Goal: Task Accomplishment & Management: Manage account settings

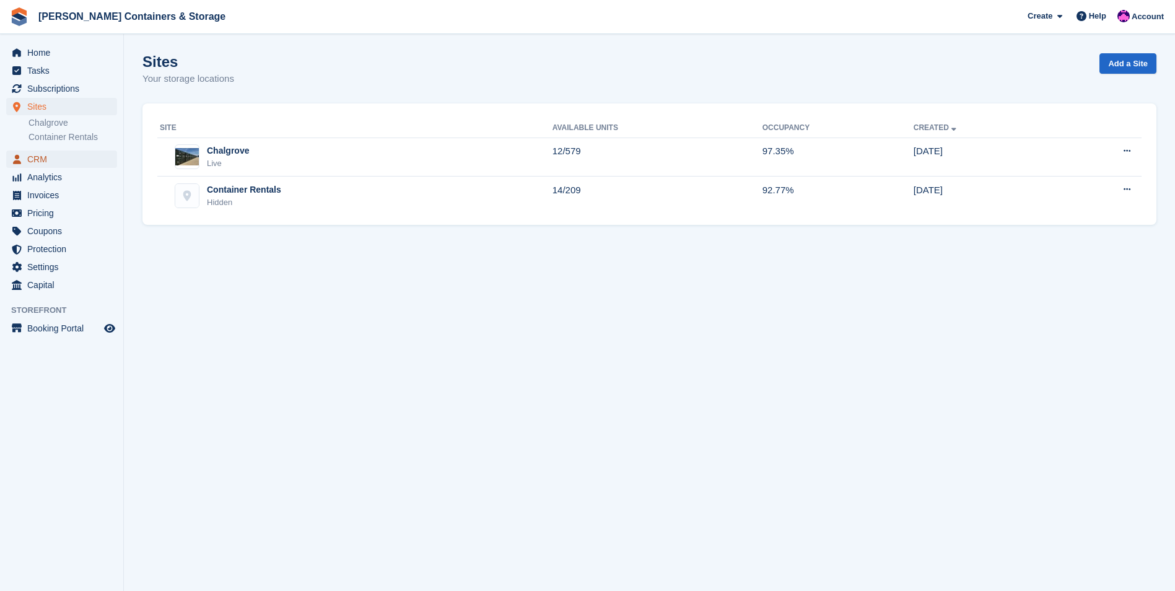
click at [50, 160] on span "CRM" at bounding box center [64, 159] width 74 height 17
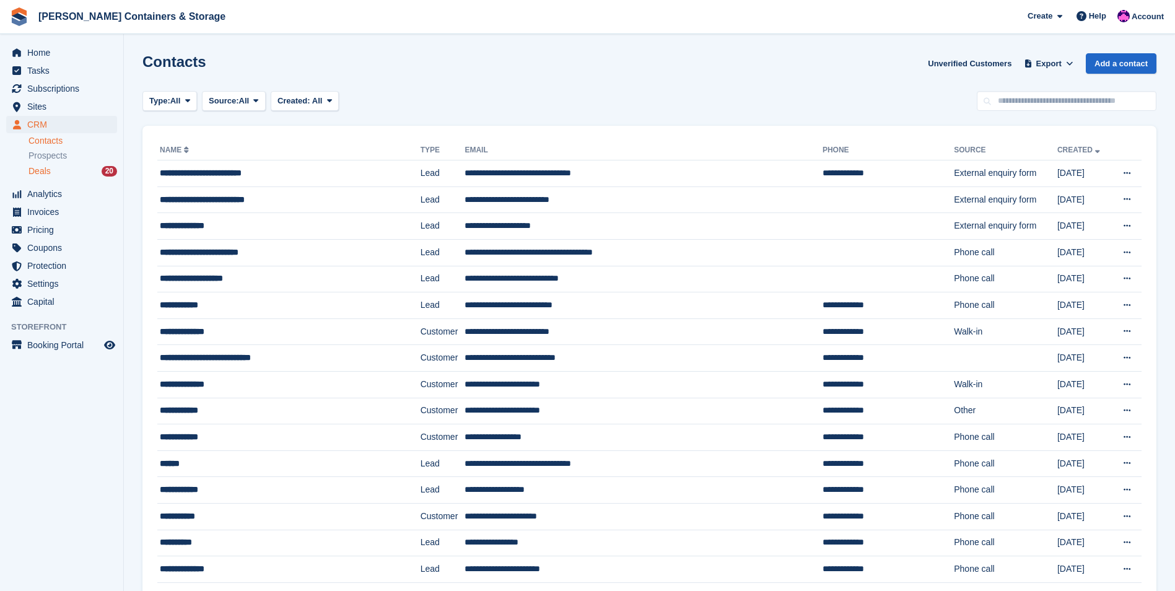
click at [82, 170] on div "Deals 20" at bounding box center [72, 171] width 89 height 12
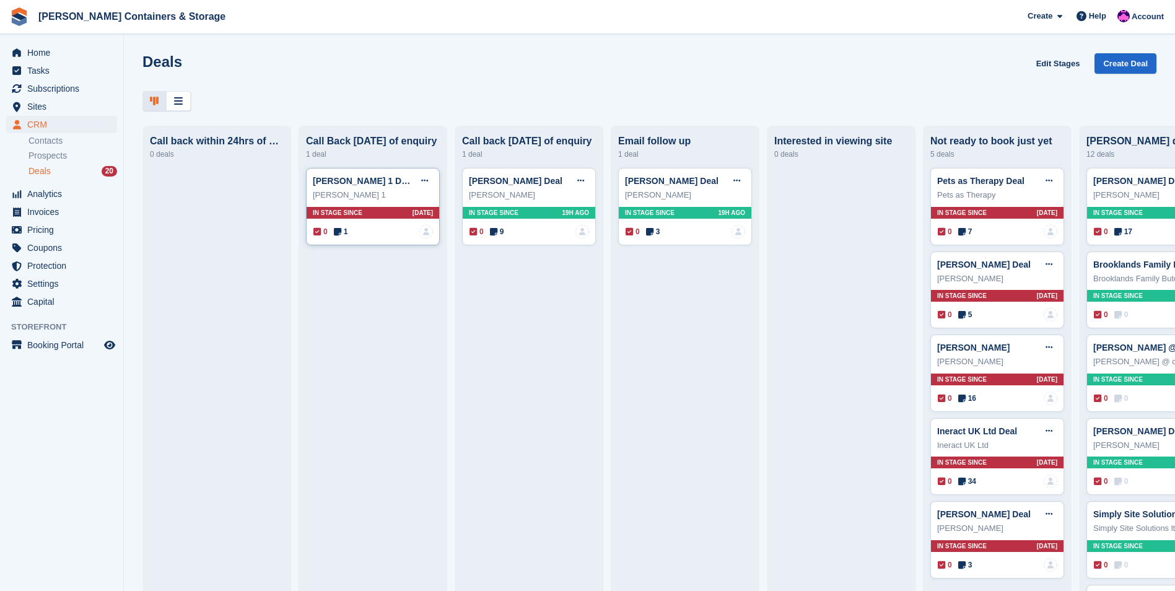
click at [338, 231] on icon at bounding box center [337, 231] width 7 height 9
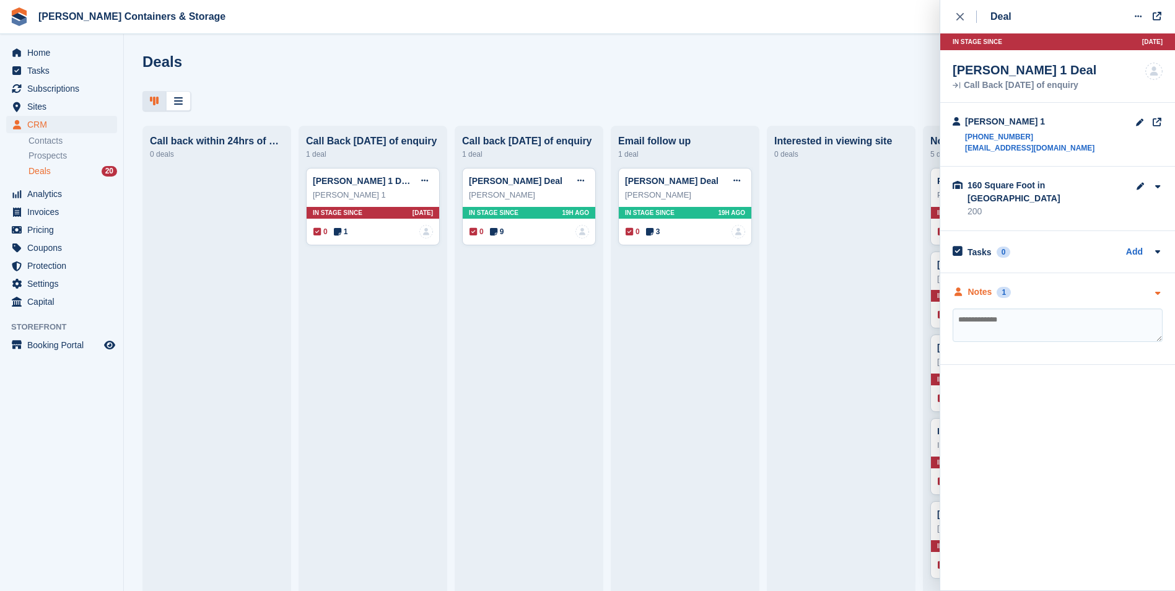
click at [987, 286] on div "Notes" at bounding box center [980, 292] width 24 height 13
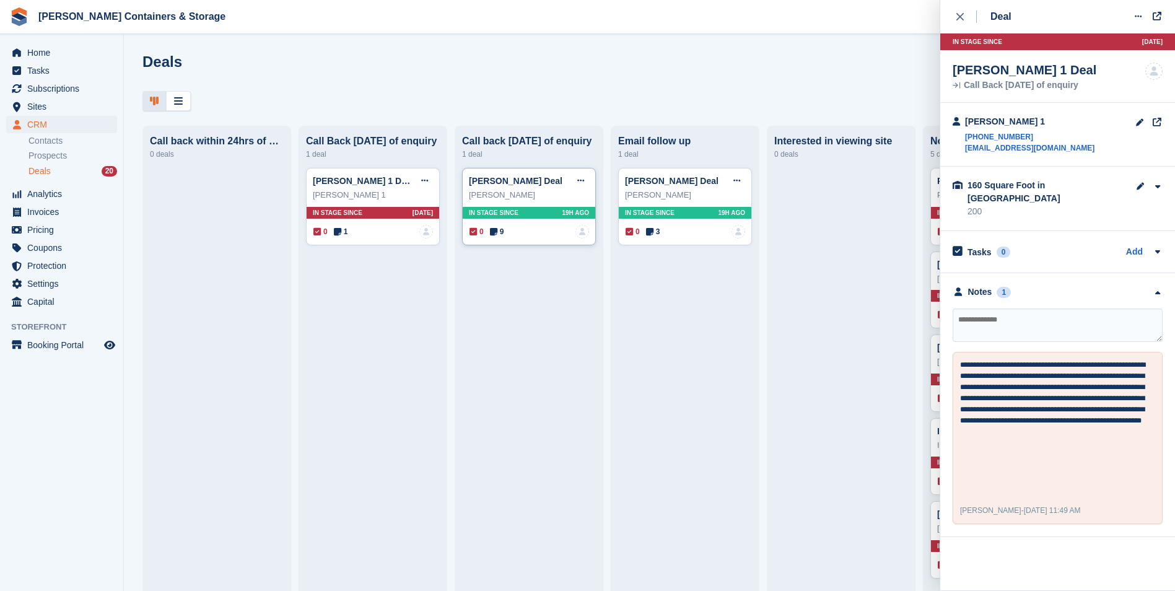
click at [494, 235] on icon at bounding box center [493, 231] width 7 height 9
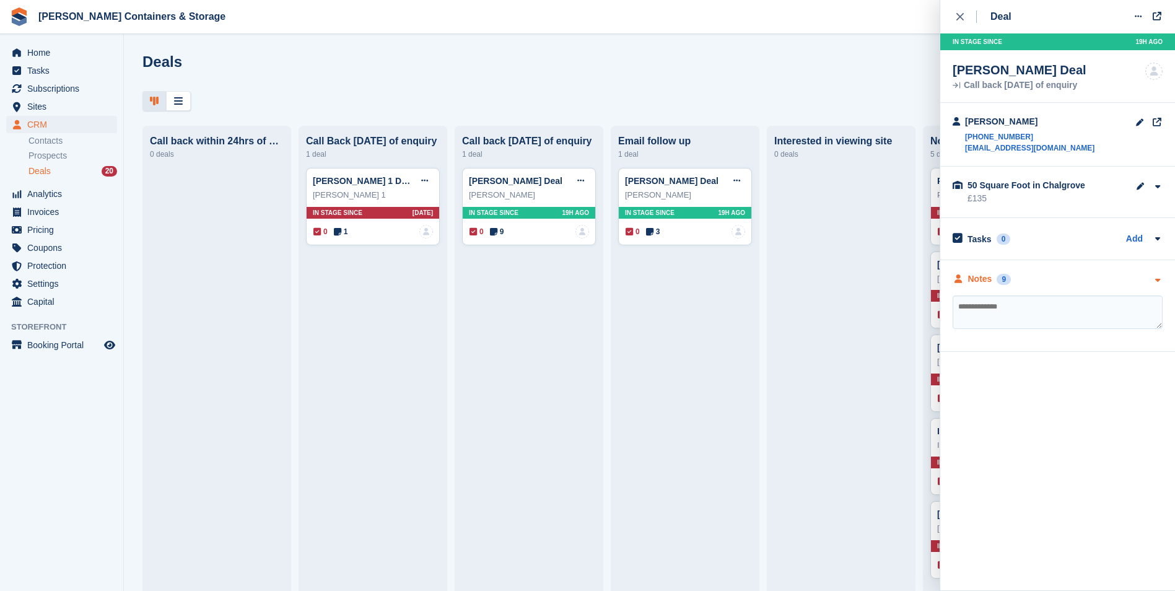
click at [989, 276] on div "Notes" at bounding box center [980, 279] width 24 height 13
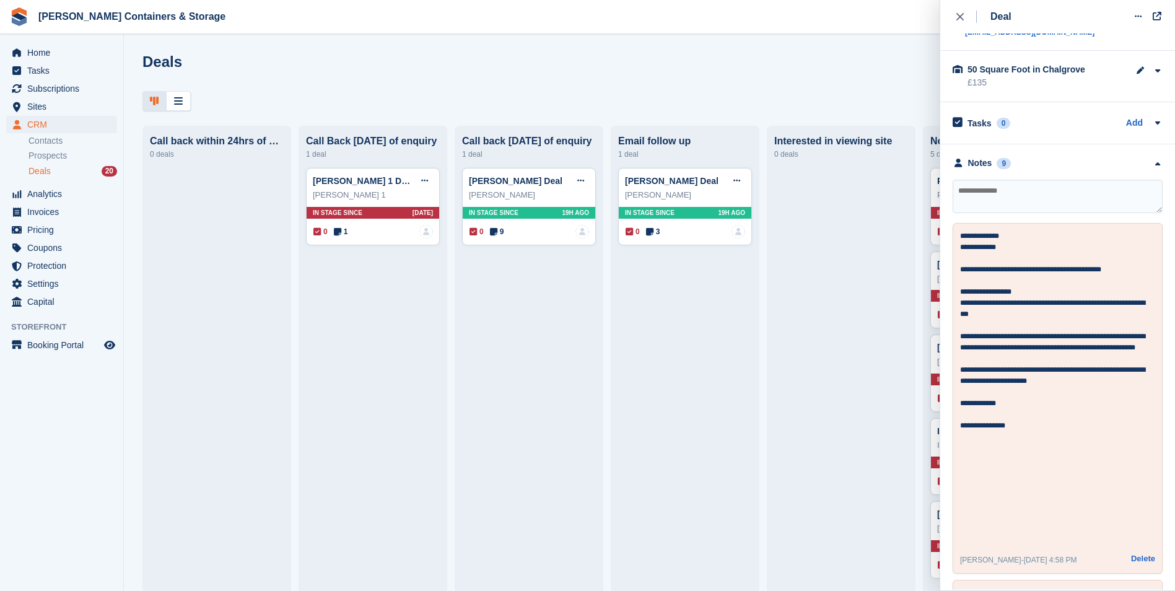
scroll to position [124, 0]
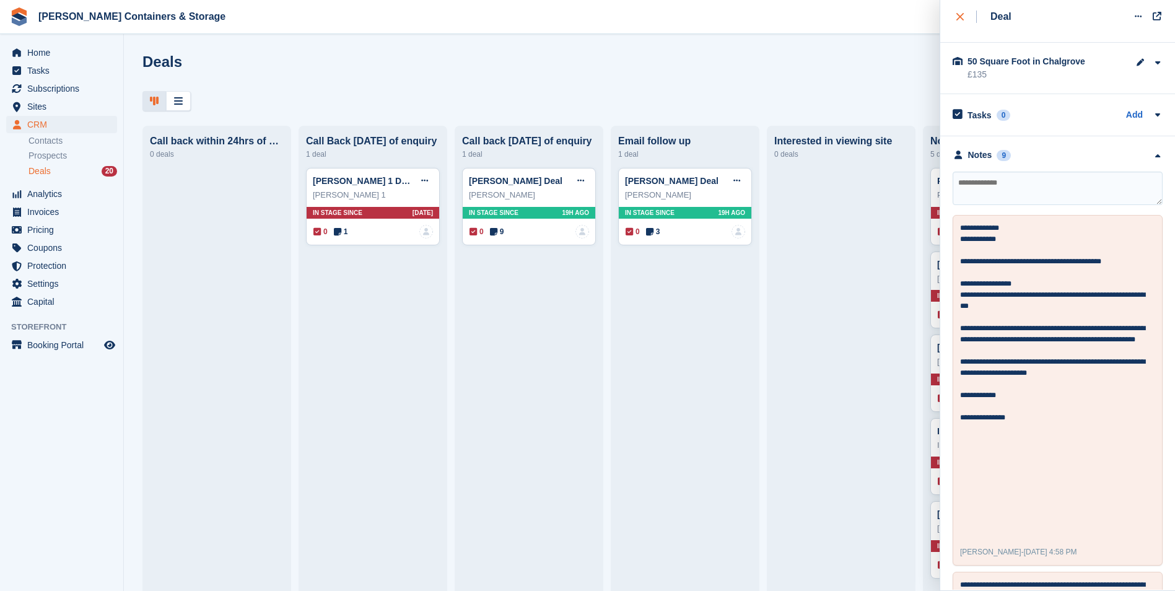
click at [963, 17] on icon "close" at bounding box center [959, 16] width 7 height 7
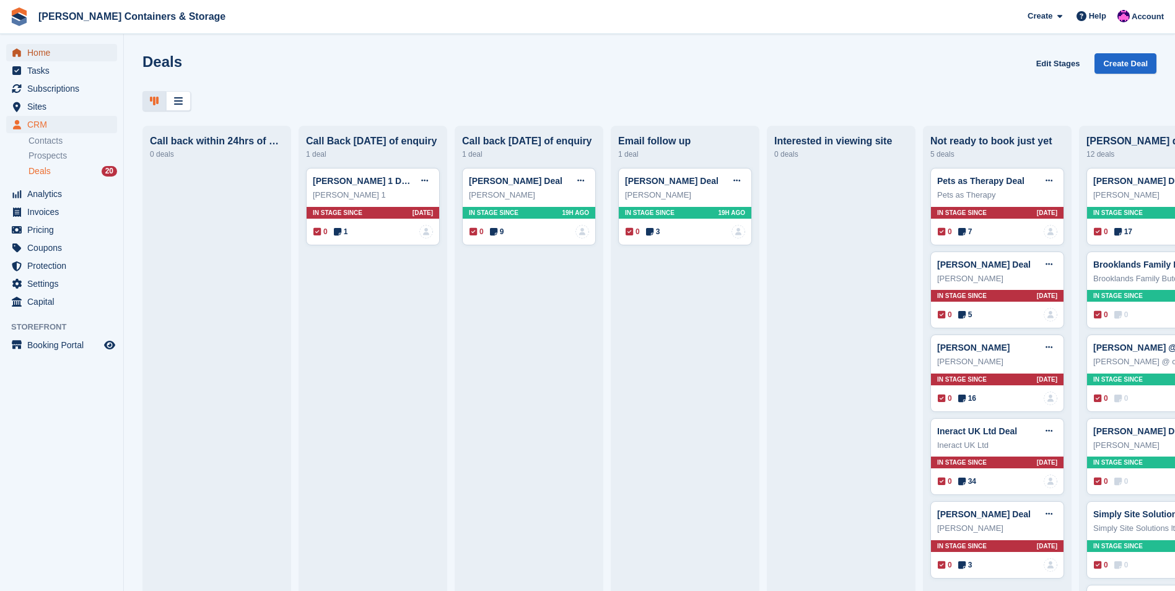
click at [68, 55] on span "Home" at bounding box center [64, 52] width 74 height 17
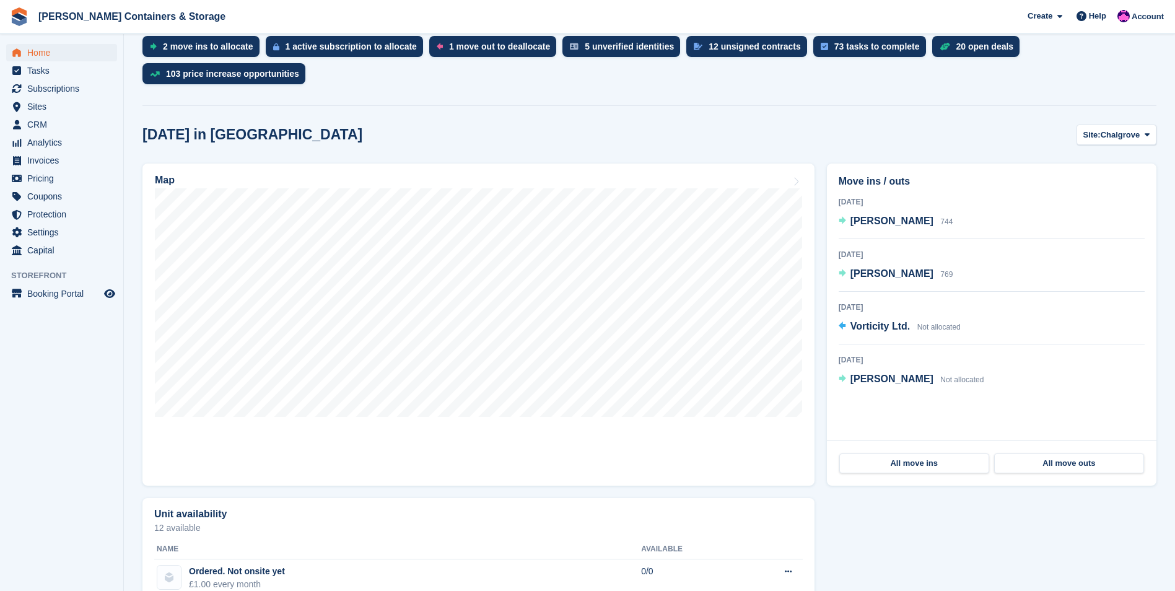
scroll to position [310, 0]
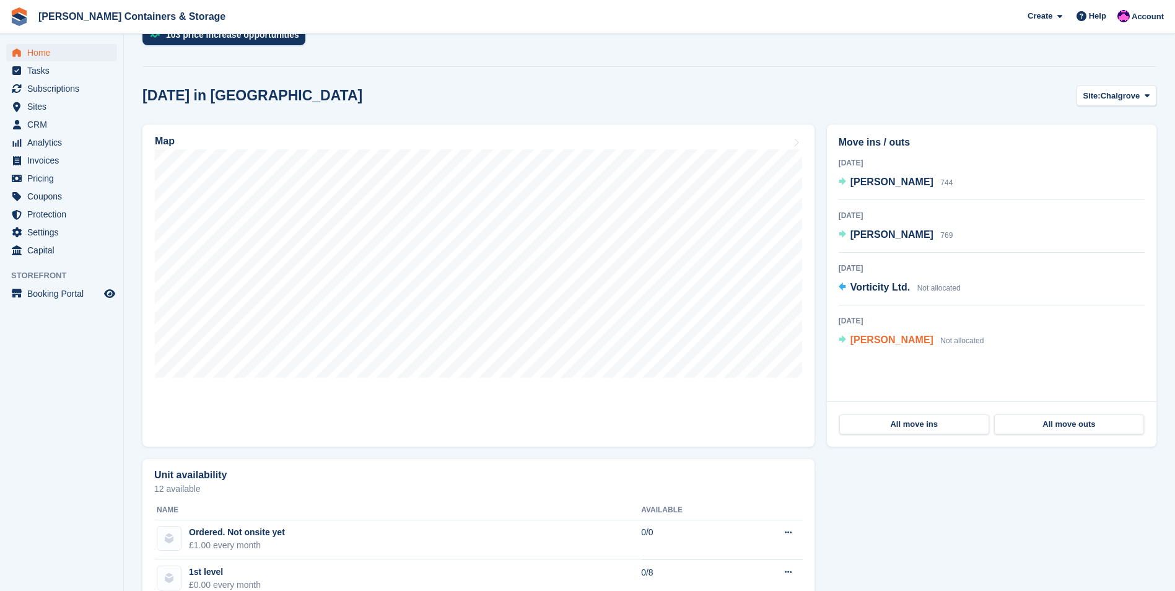
click at [894, 335] on span "Kelly Summers" at bounding box center [892, 340] width 83 height 11
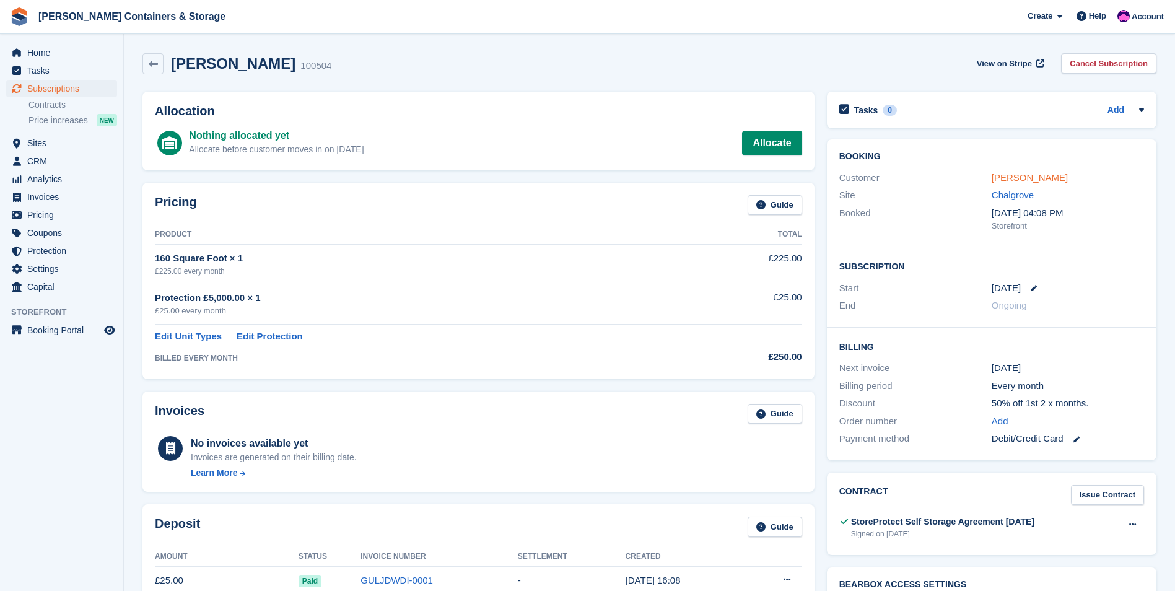
click at [1037, 179] on link "Kelly Summers" at bounding box center [1030, 177] width 76 height 11
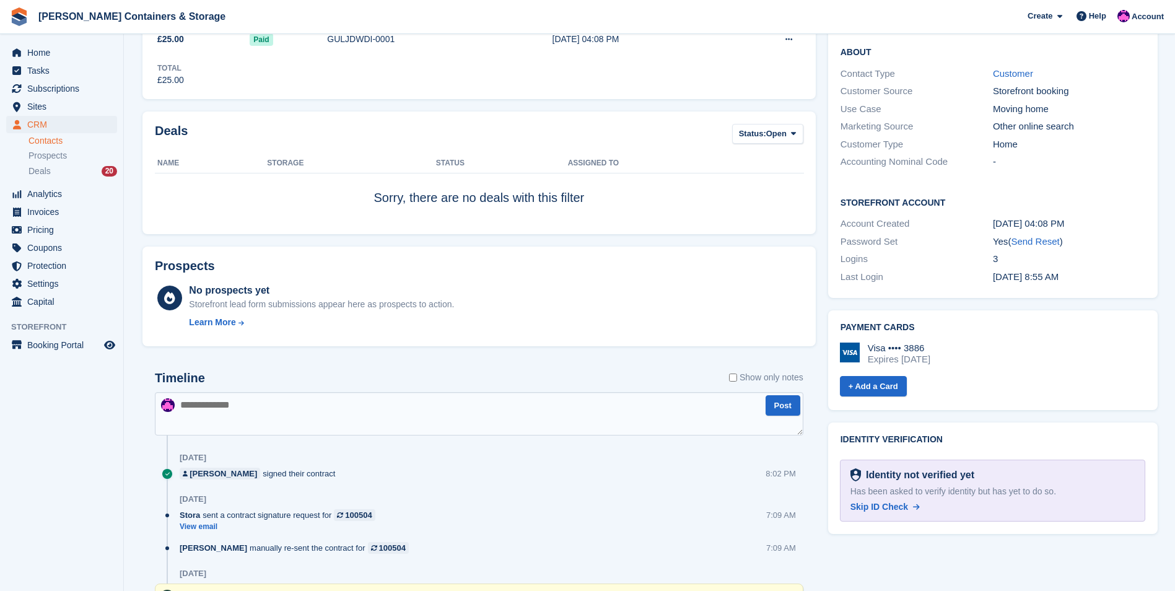
scroll to position [372, 0]
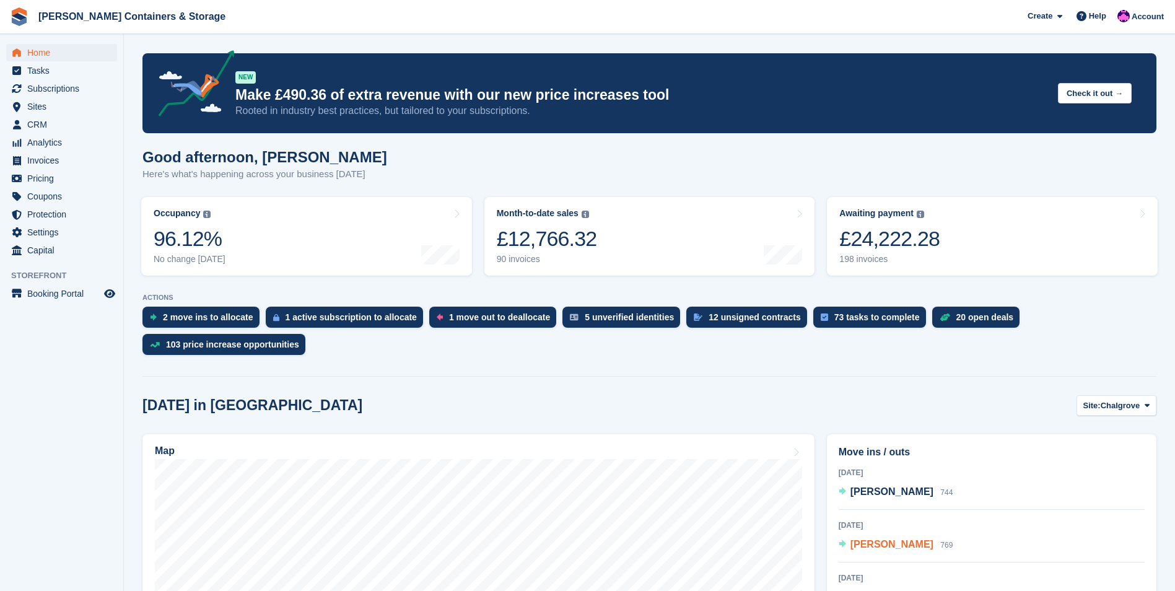
scroll to position [372, 0]
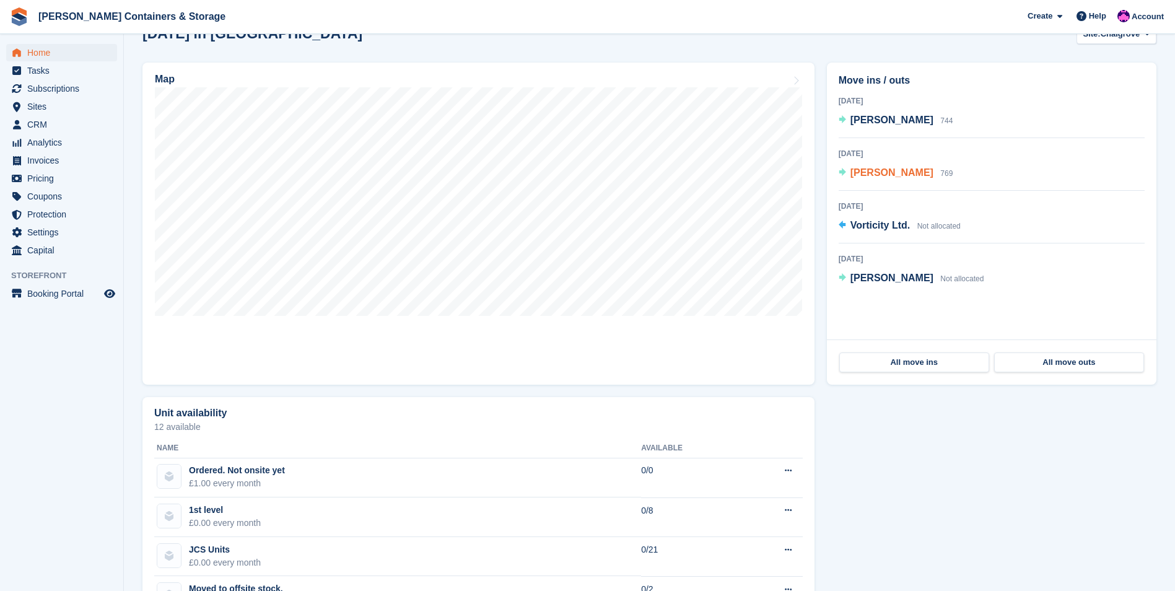
click at [872, 167] on span "Emma Turner" at bounding box center [892, 172] width 83 height 11
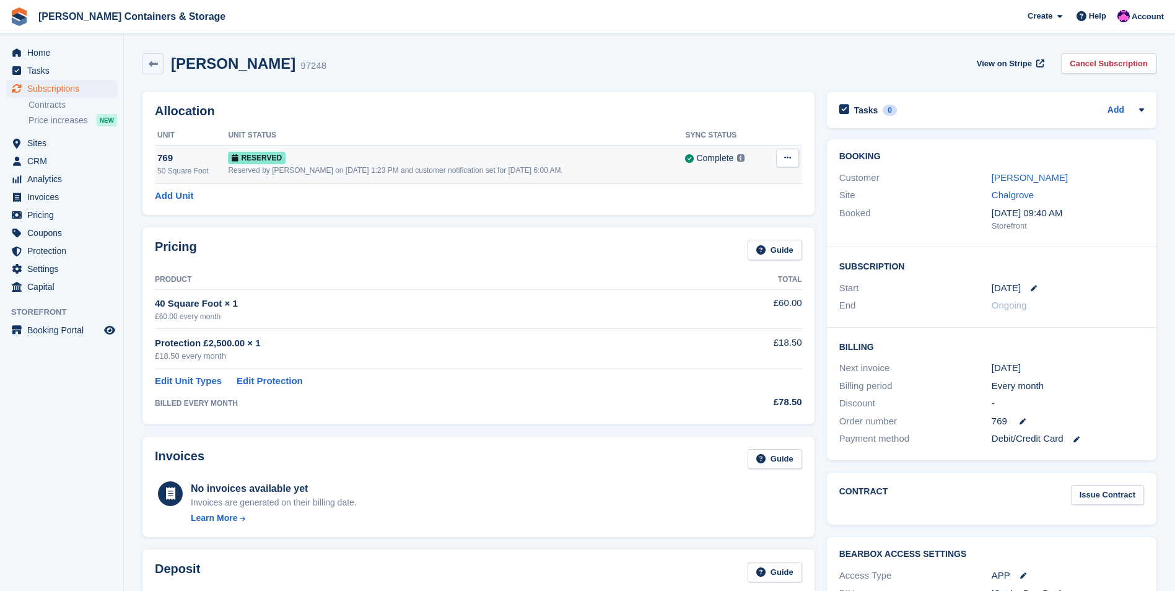
click at [369, 155] on div "Reserved" at bounding box center [456, 157] width 457 height 13
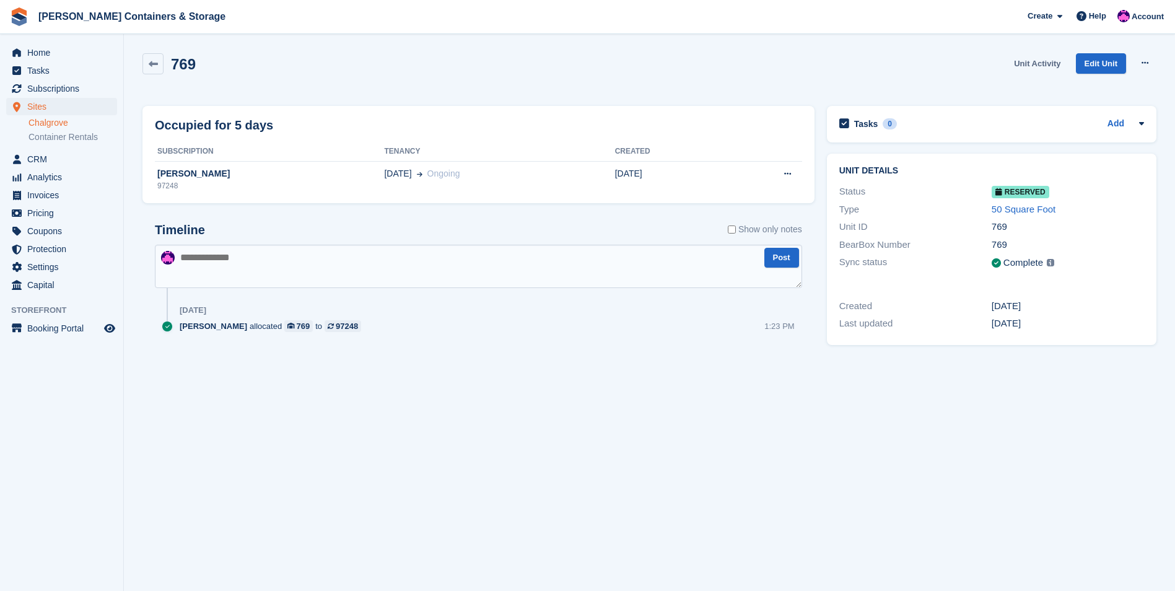
click at [1028, 69] on link "Unit Activity" at bounding box center [1037, 63] width 56 height 20
click at [38, 49] on span "Home" at bounding box center [64, 52] width 74 height 17
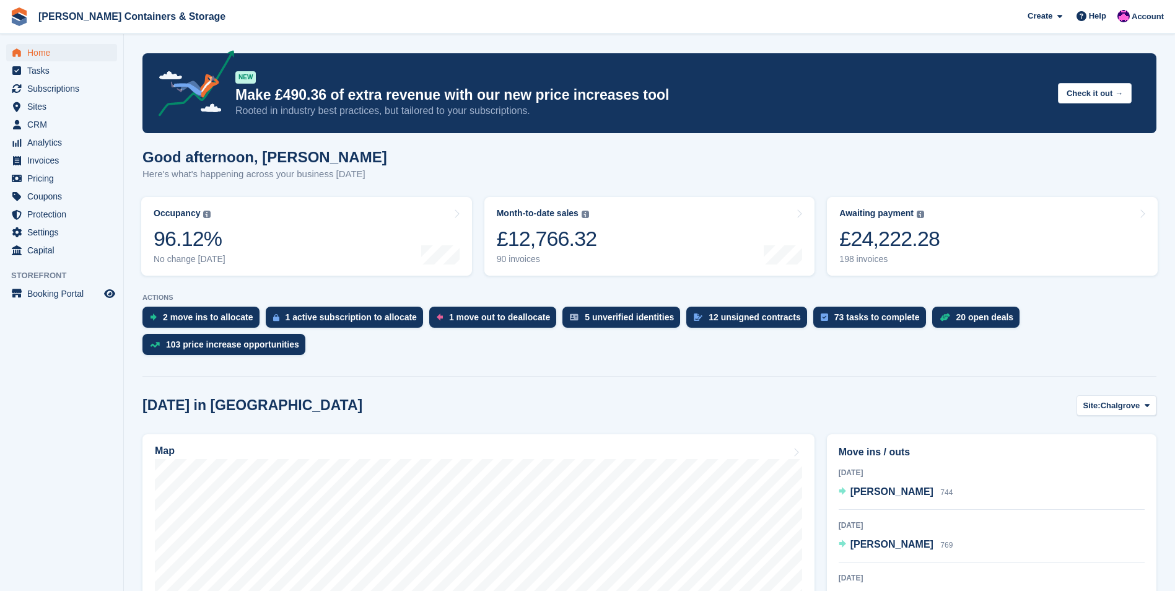
scroll to position [248, 0]
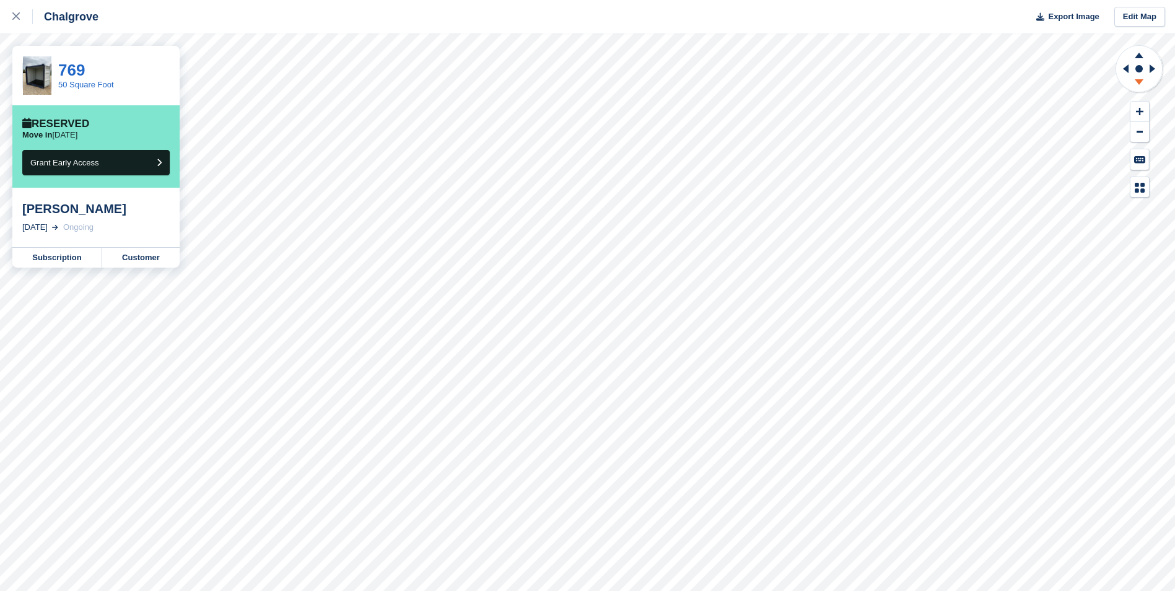
click at [1137, 86] on icon at bounding box center [1139, 83] width 32 height 15
click at [1145, 58] on icon at bounding box center [1139, 53] width 32 height 15
click at [1144, 51] on icon at bounding box center [1139, 53] width 32 height 15
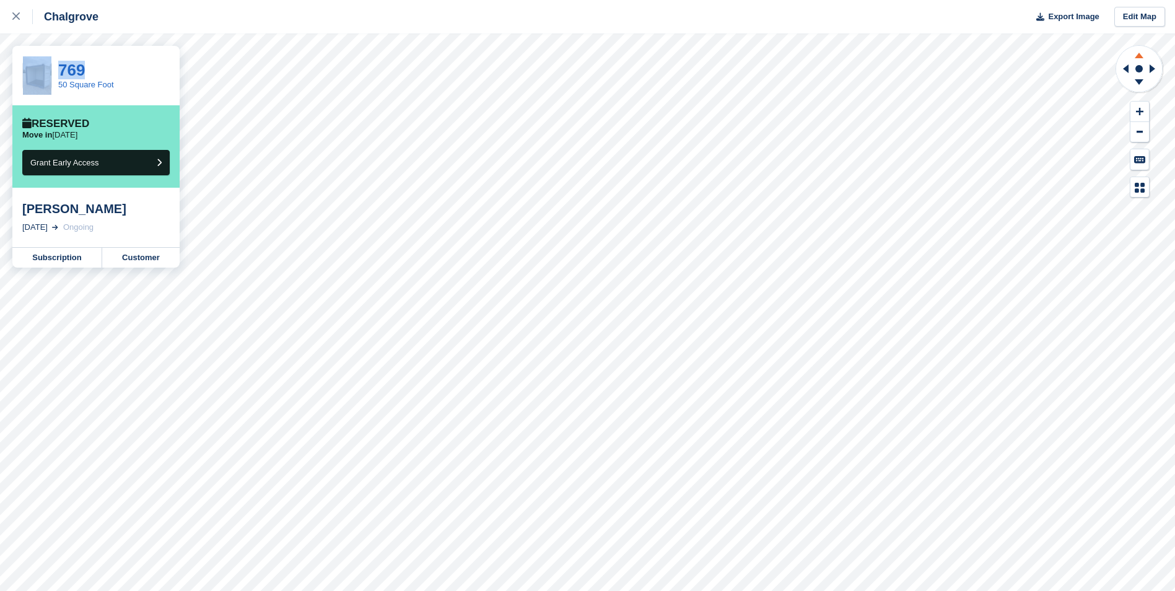
click at [1144, 51] on icon at bounding box center [1139, 53] width 32 height 15
click at [18, 19] on icon at bounding box center [15, 15] width 7 height 7
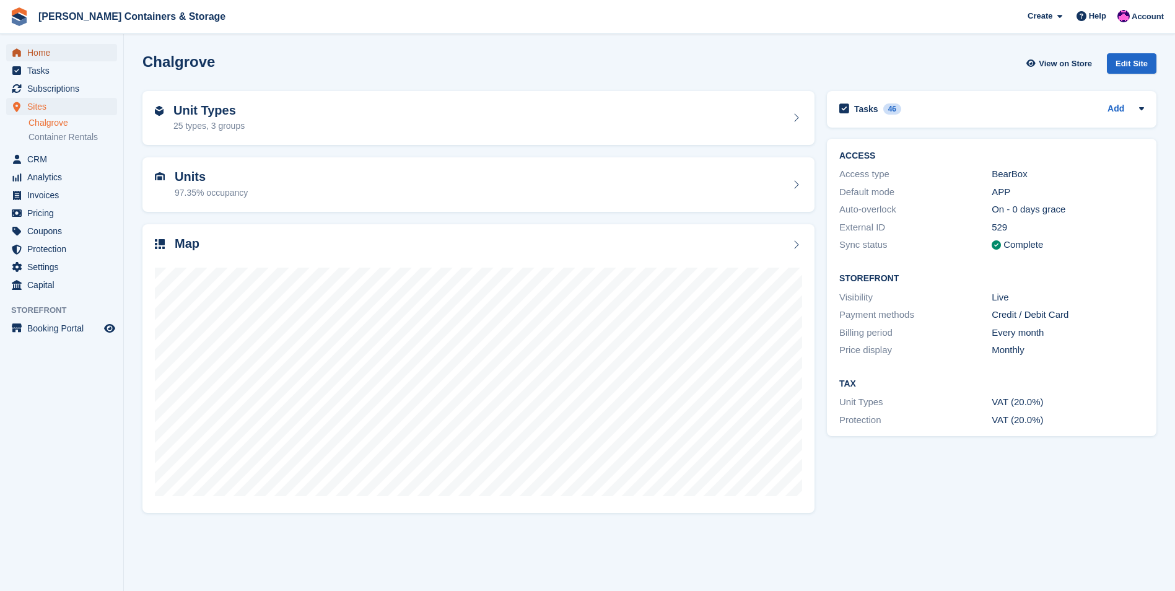
click at [44, 50] on span "Home" at bounding box center [64, 52] width 74 height 17
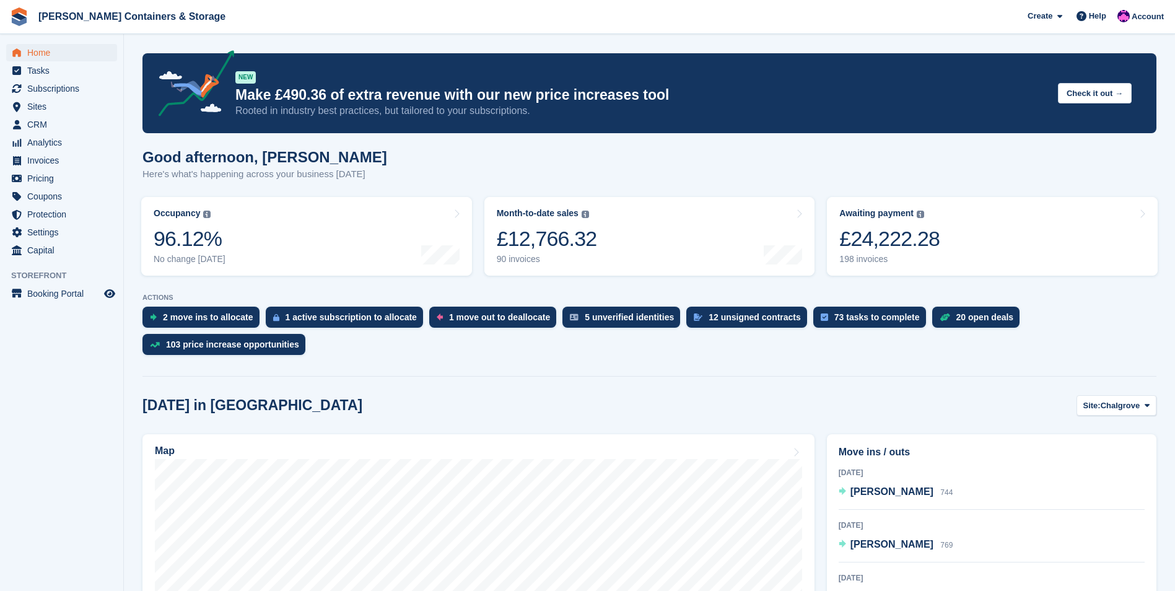
scroll to position [186, 0]
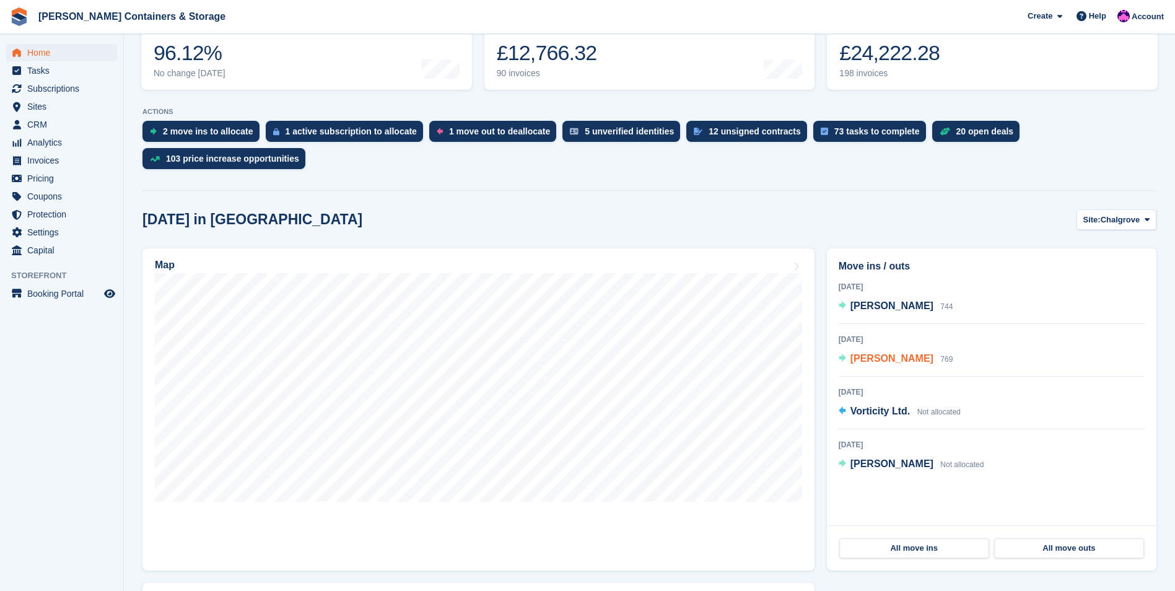
click at [867, 353] on span "[PERSON_NAME]" at bounding box center [892, 358] width 83 height 11
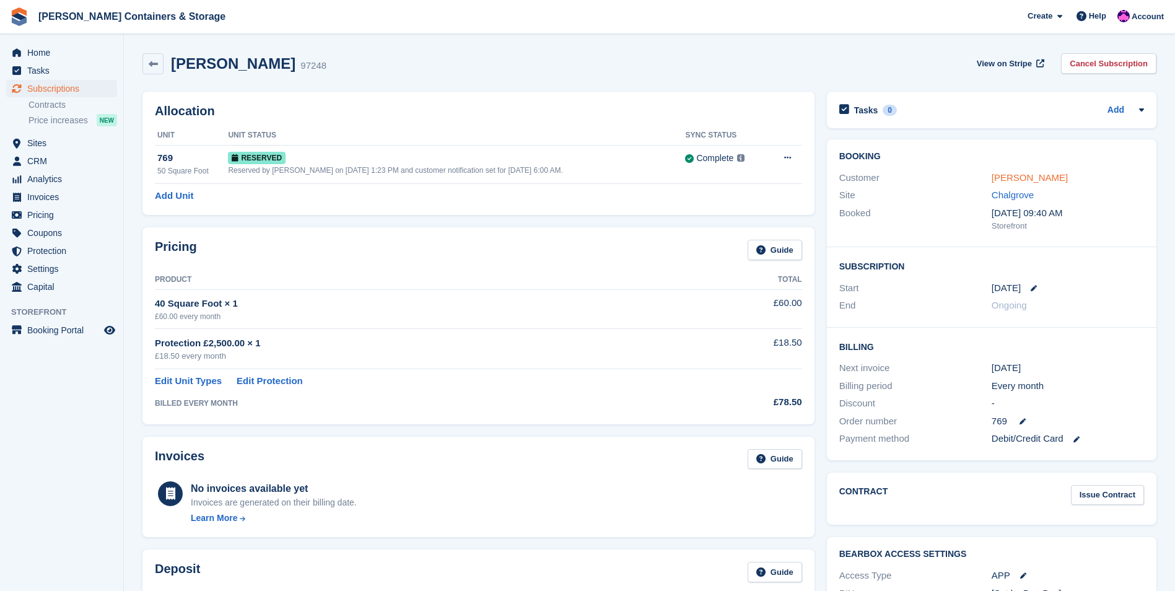
click at [1005, 181] on link "[PERSON_NAME]" at bounding box center [1030, 177] width 76 height 11
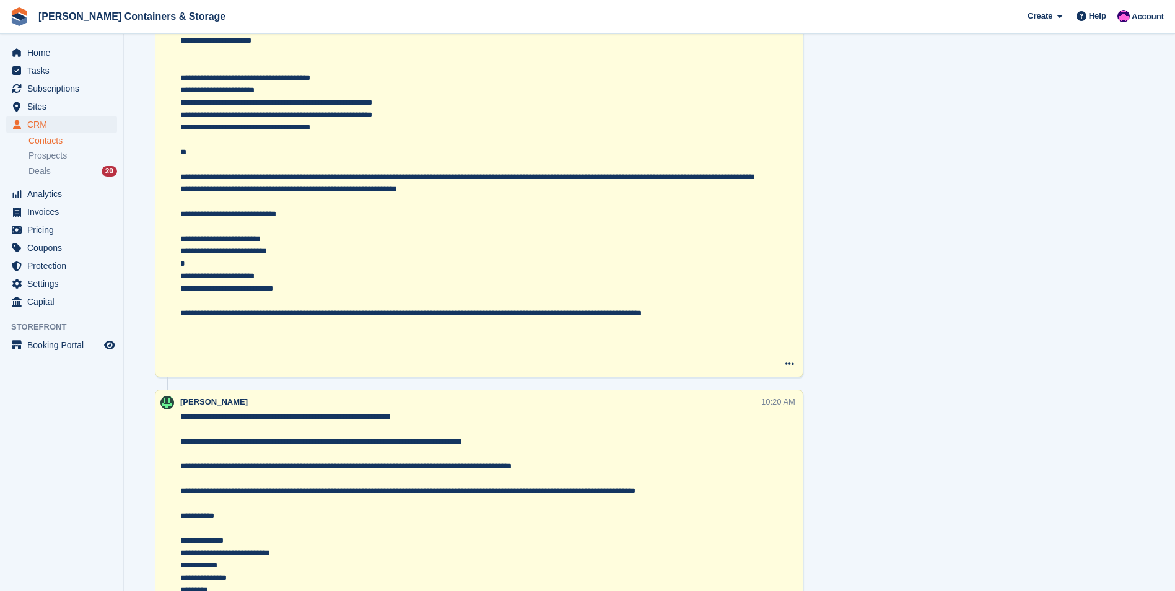
scroll to position [3298, 0]
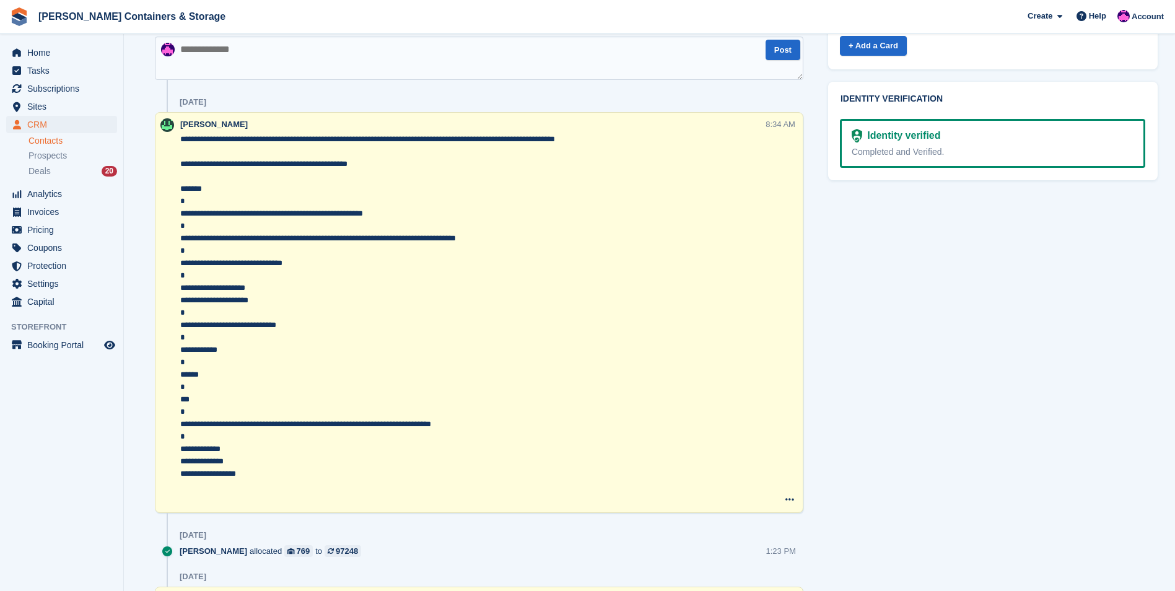
scroll to position [619, 0]
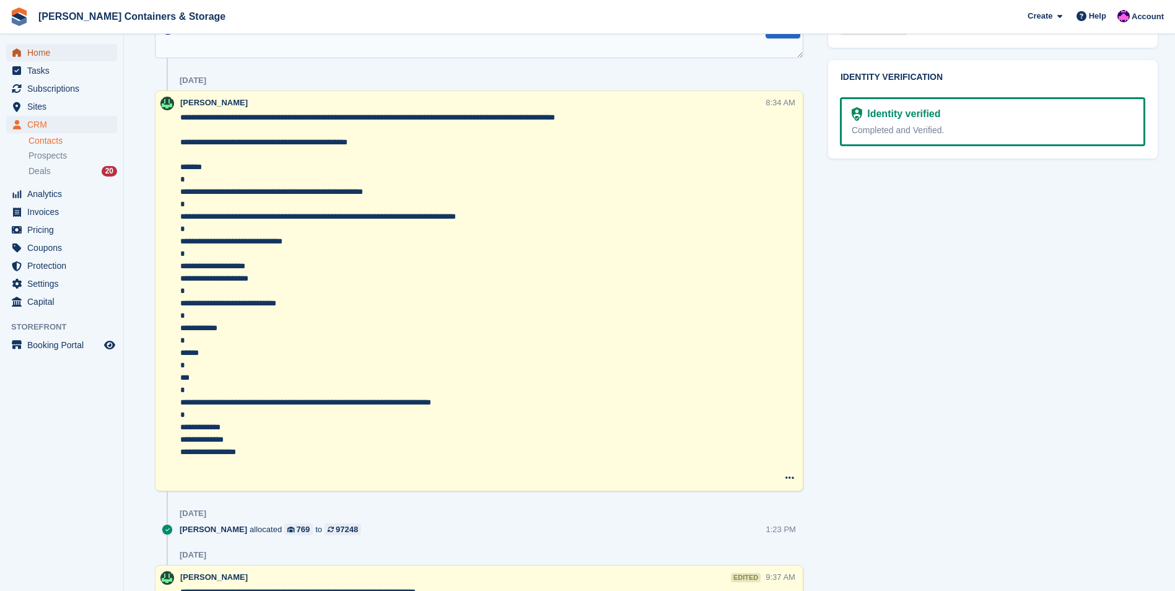
click at [28, 46] on span "Home" at bounding box center [64, 52] width 74 height 17
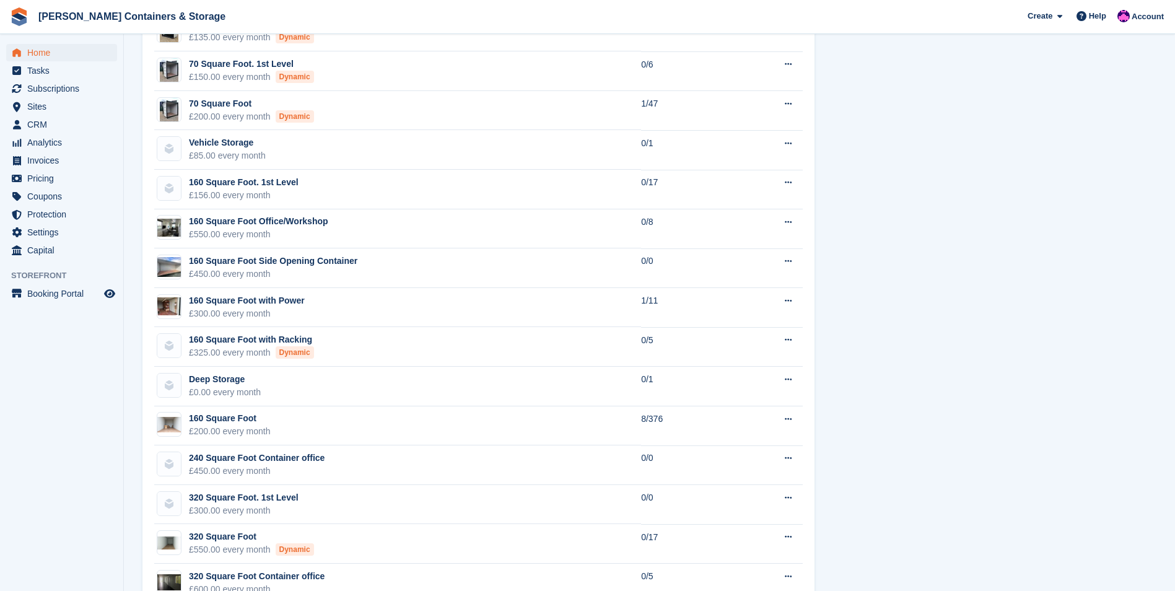
scroll to position [1225, 0]
